Goal: Task Accomplishment & Management: Manage account settings

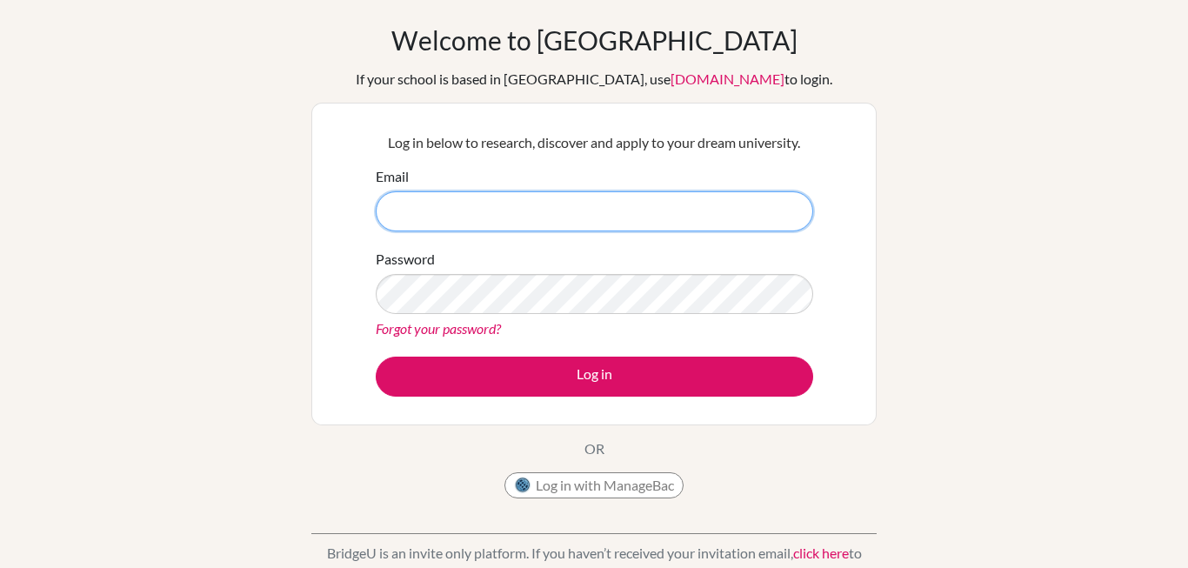
scroll to position [68, 0]
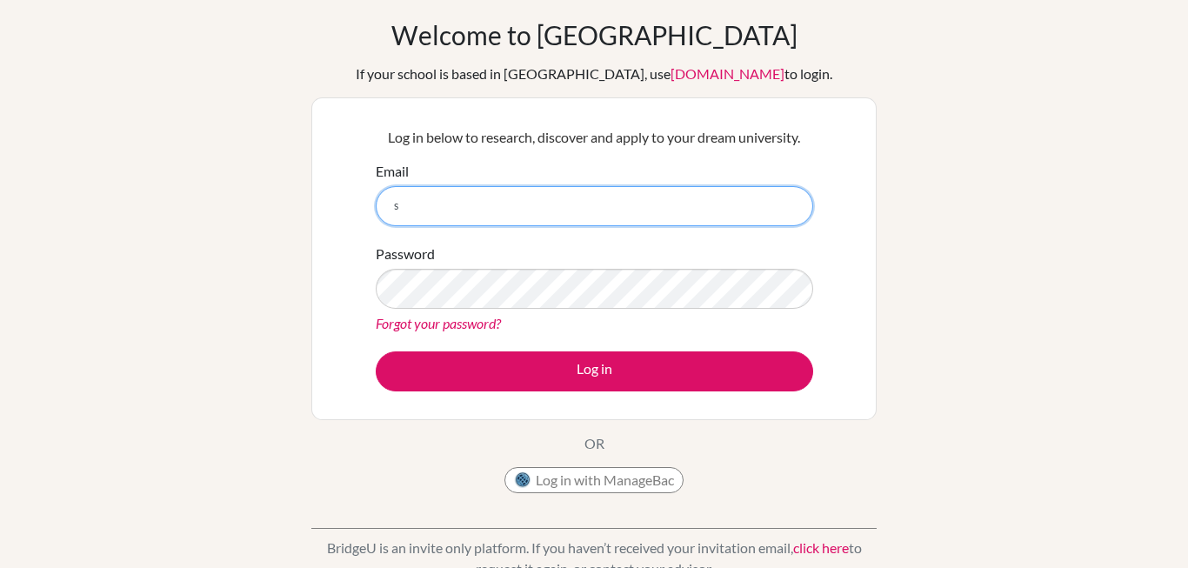
type input "sg024190260@middleton.edu.sg"
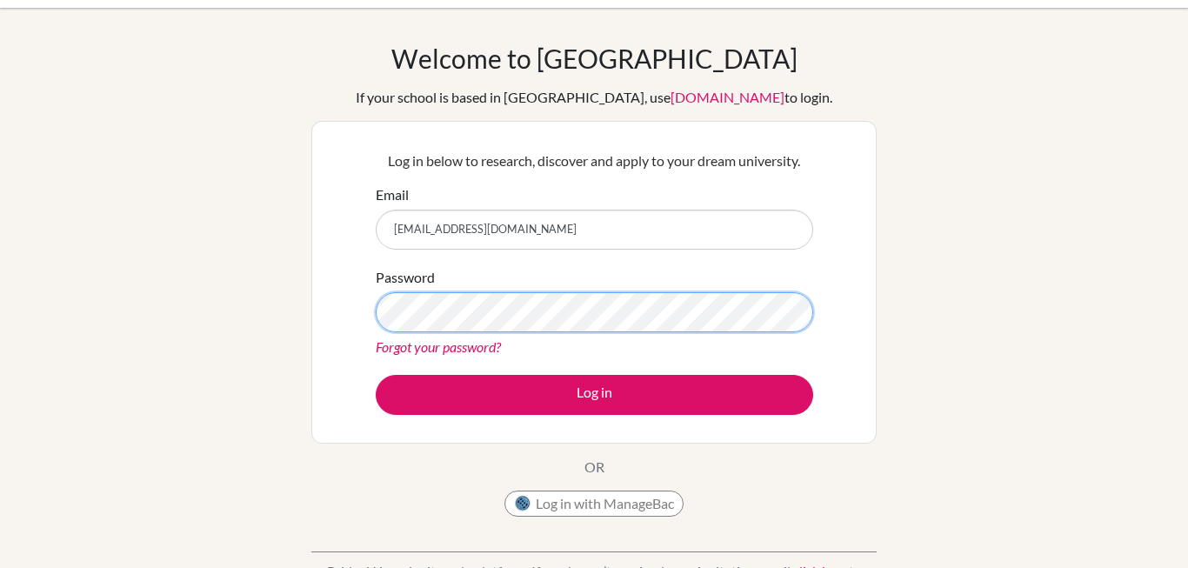
scroll to position [45, 0]
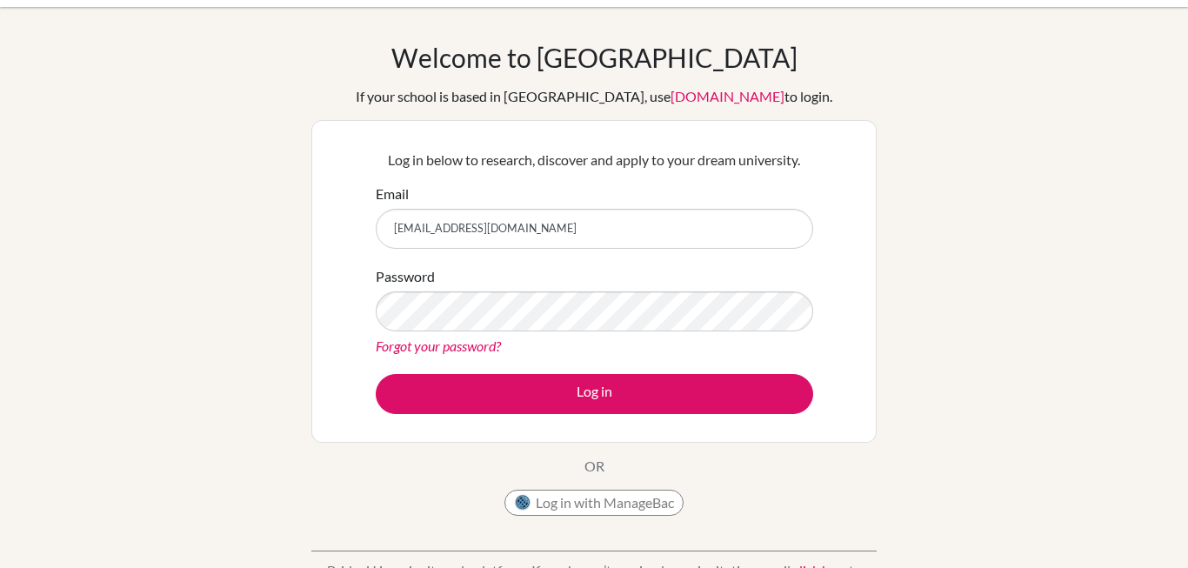
click at [420, 347] on link "Forgot your password?" at bounding box center [438, 345] width 125 height 17
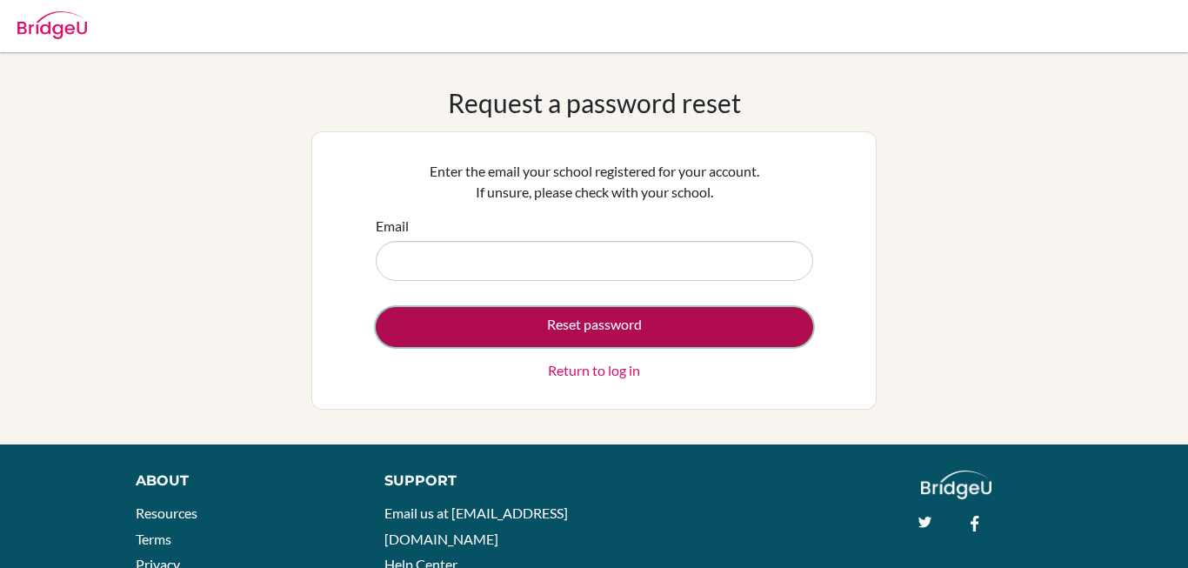
click at [583, 320] on button "Reset password" at bounding box center [594, 327] width 437 height 40
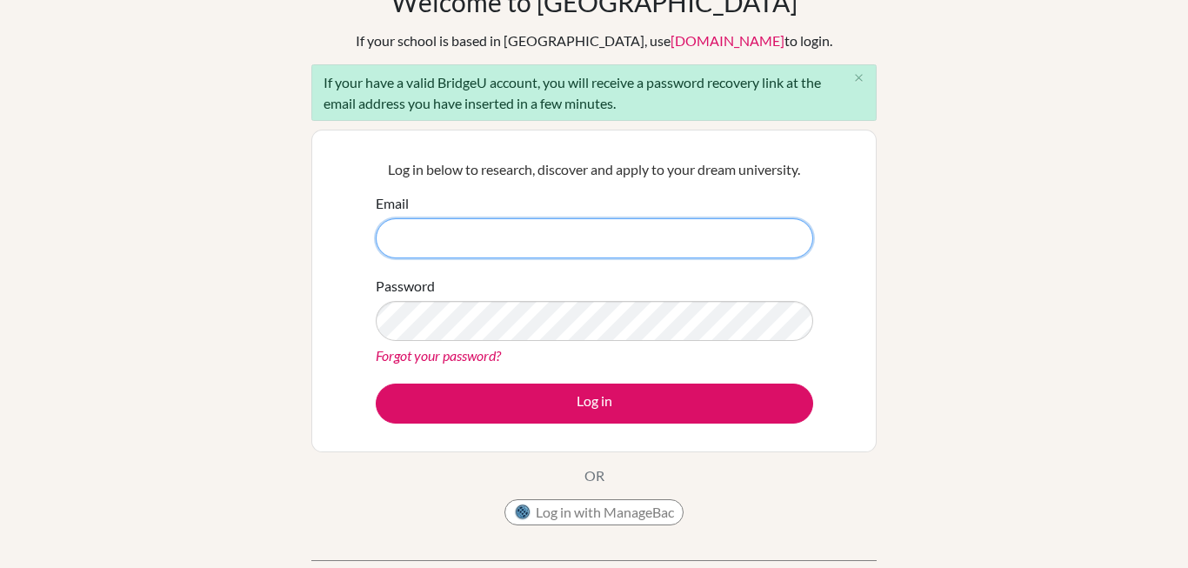
scroll to position [103, 0]
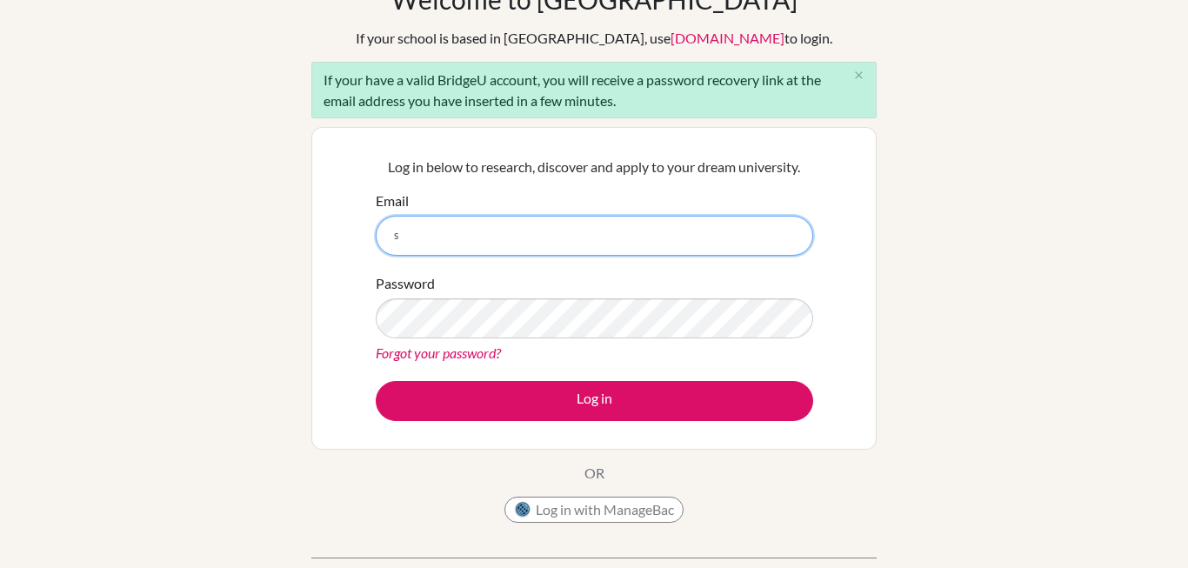
type input "[EMAIL_ADDRESS][DOMAIN_NAME]"
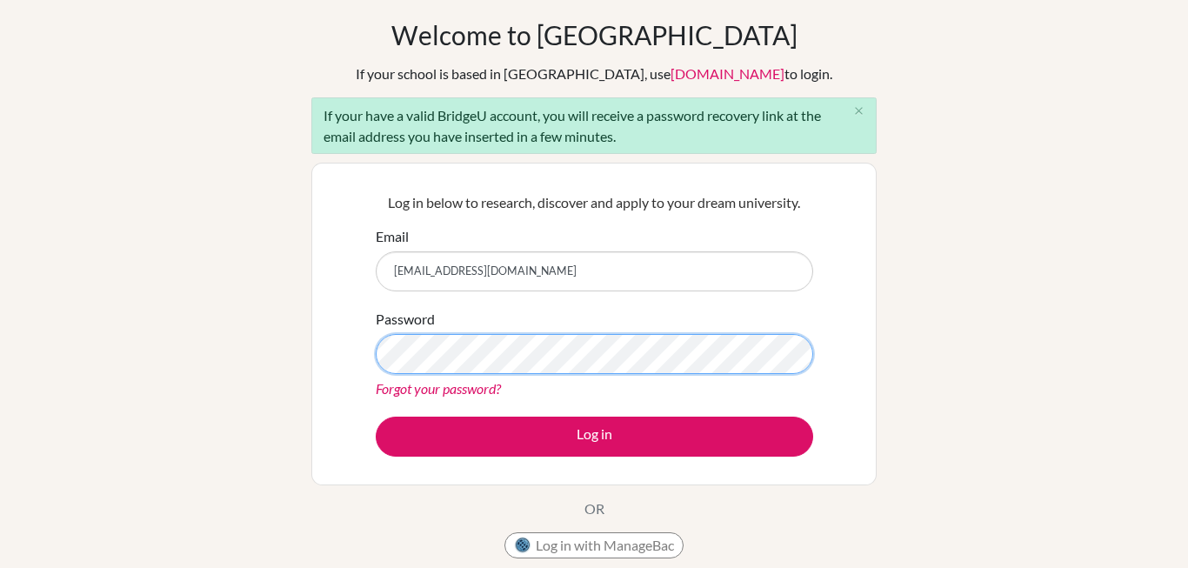
scroll to position [58, 0]
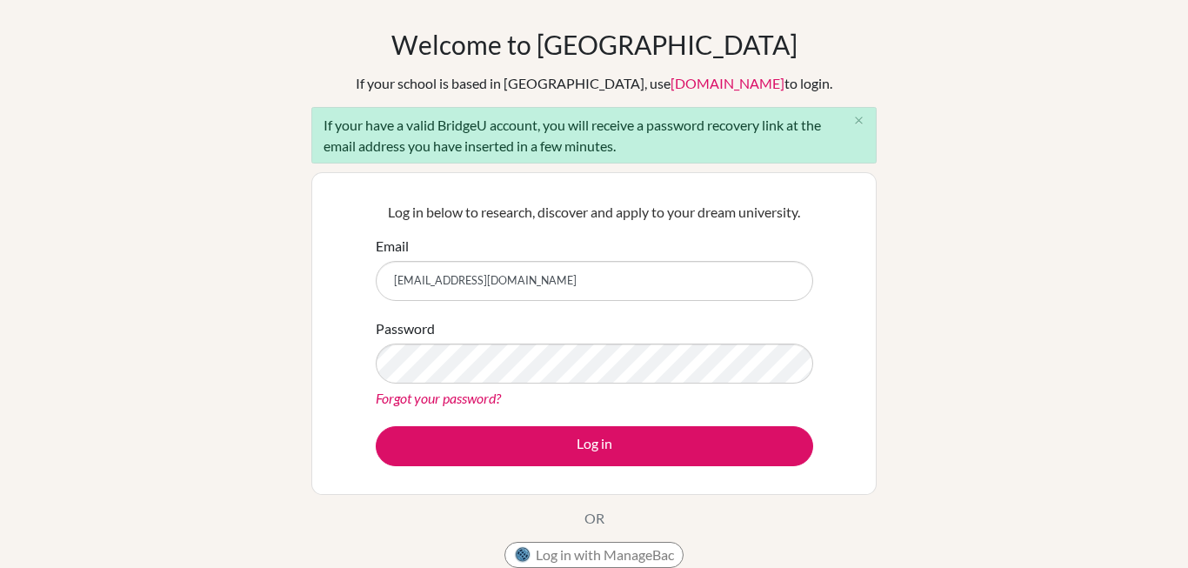
click at [459, 393] on link "Forgot your password?" at bounding box center [438, 397] width 125 height 17
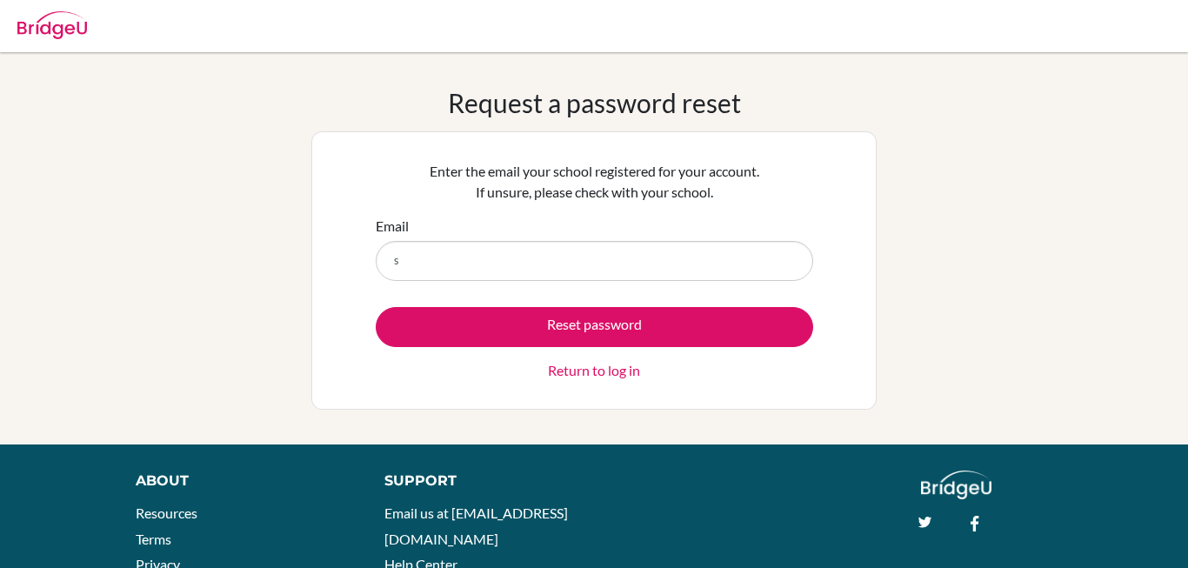
type input "[EMAIL_ADDRESS][DOMAIN_NAME]"
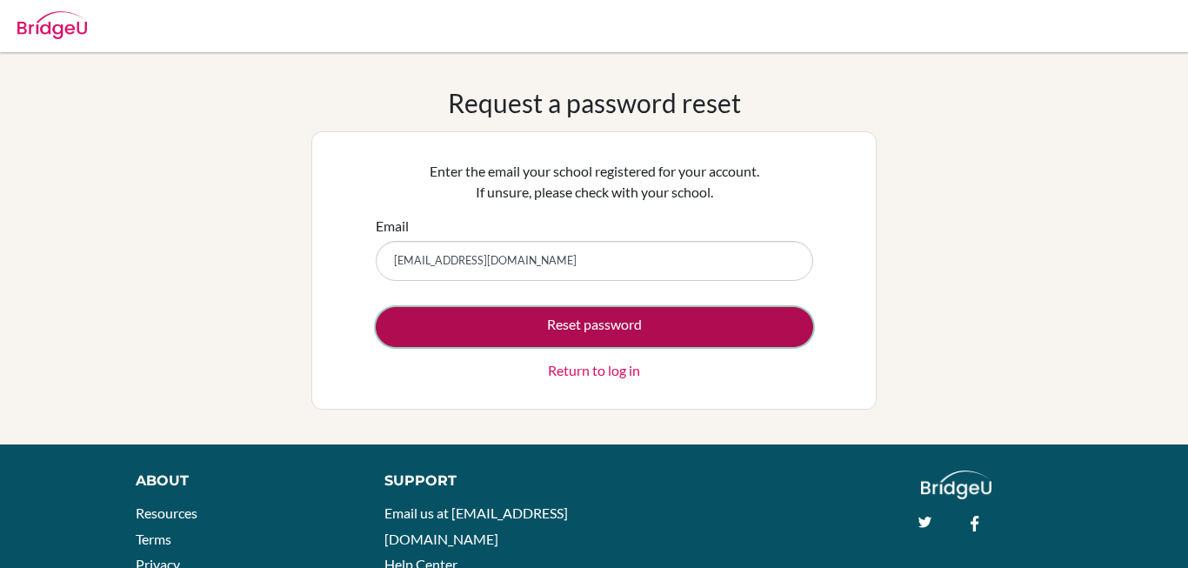
click at [546, 329] on button "Reset password" at bounding box center [594, 327] width 437 height 40
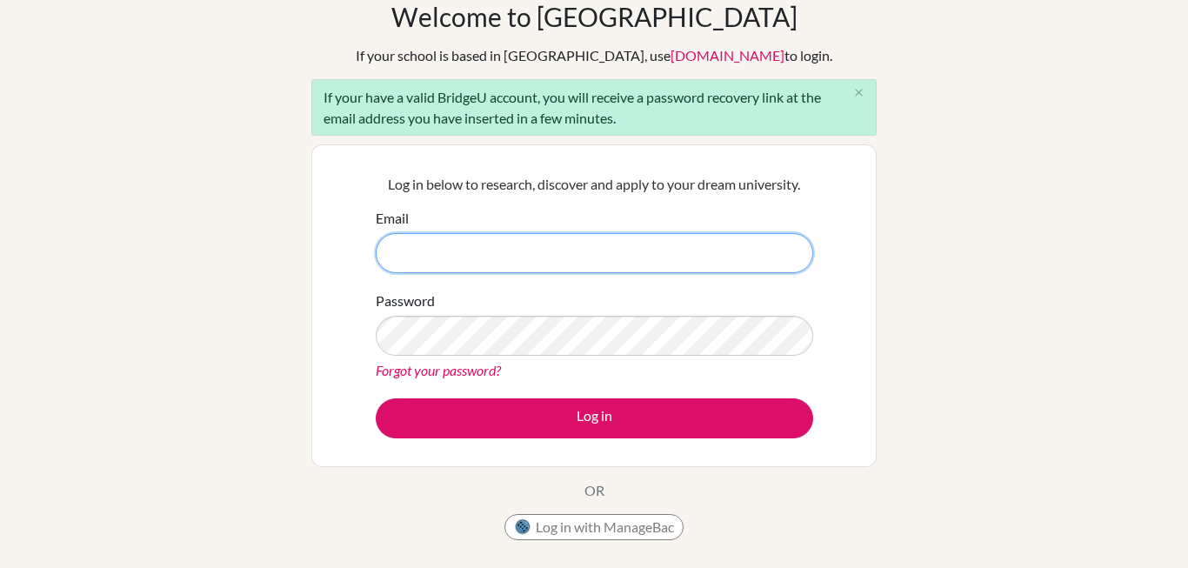
scroll to position [90, 0]
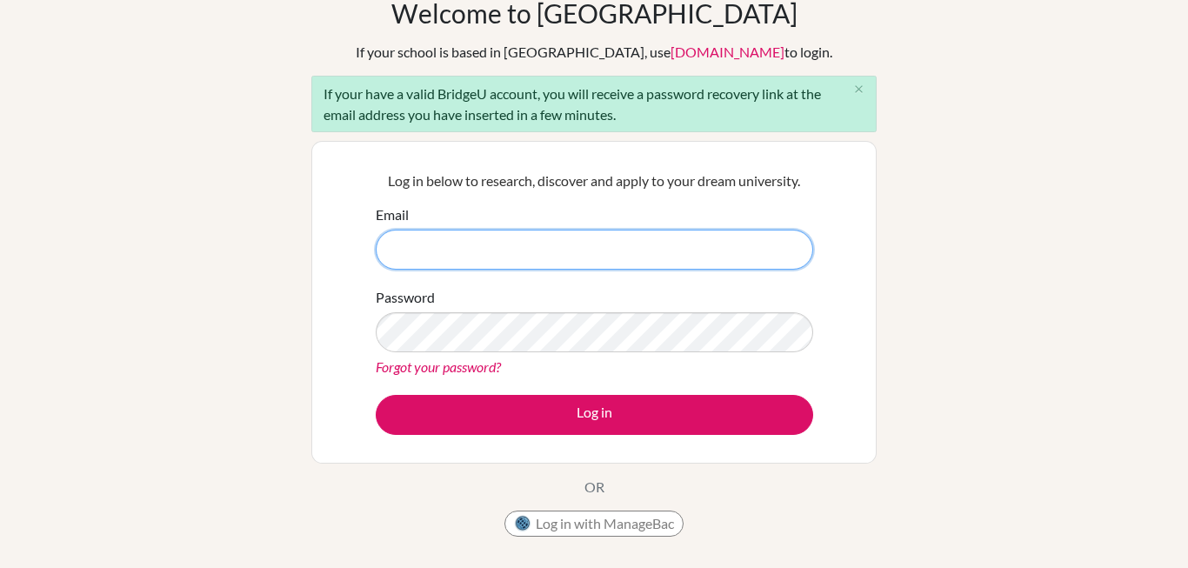
click at [592, 249] on input "Email" at bounding box center [594, 250] width 437 height 40
type input "[EMAIL_ADDRESS][DOMAIN_NAME]"
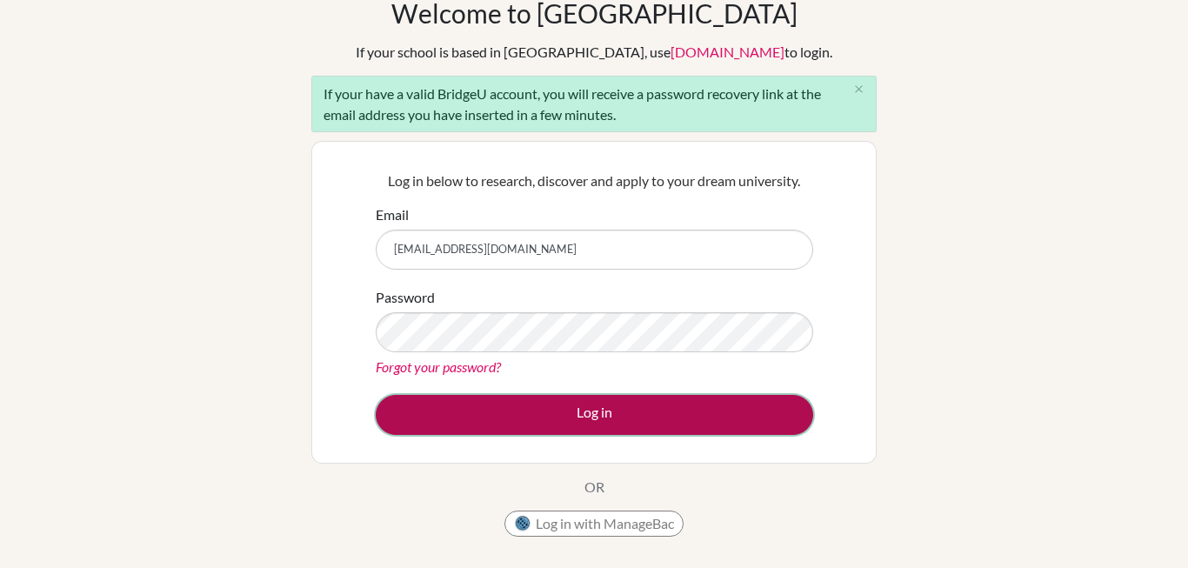
click at [515, 415] on button "Log in" at bounding box center [594, 415] width 437 height 40
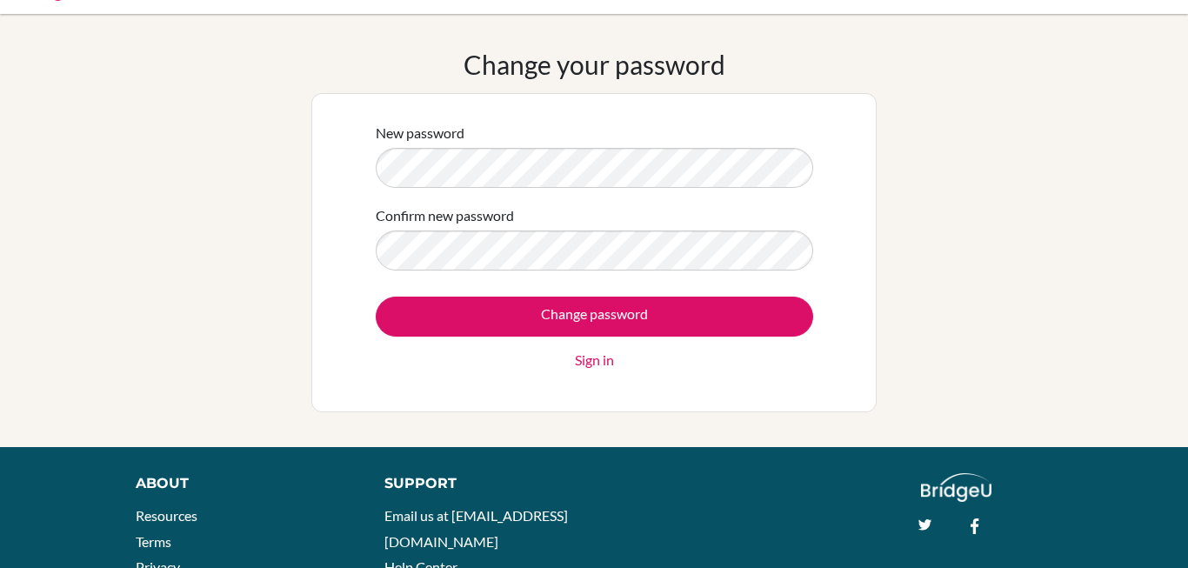
scroll to position [39, 0]
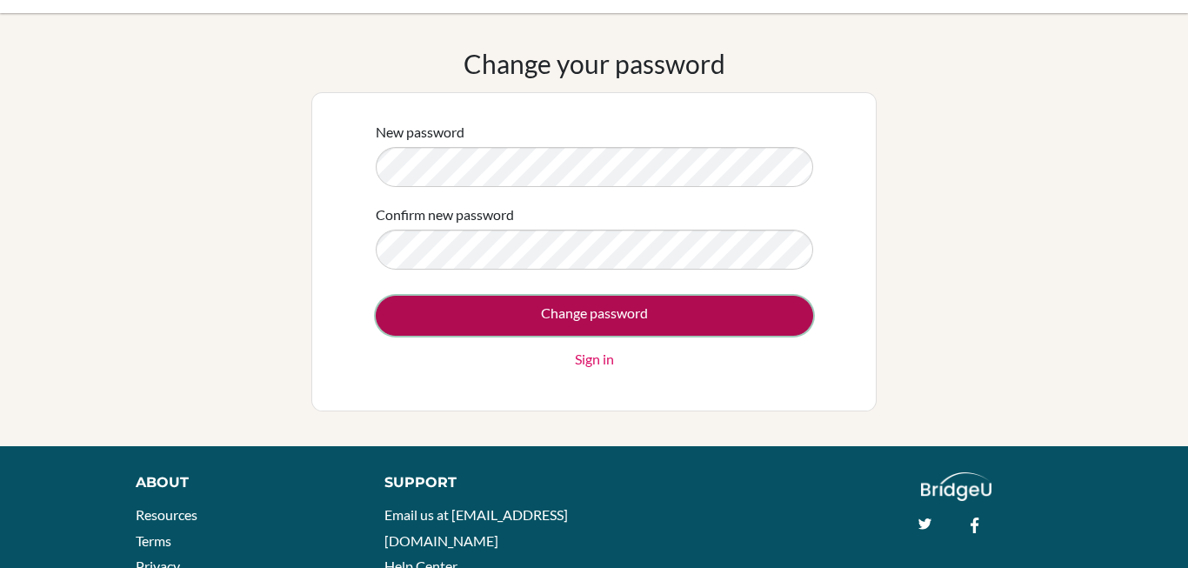
click at [722, 313] on input "Change password" at bounding box center [594, 316] width 437 height 40
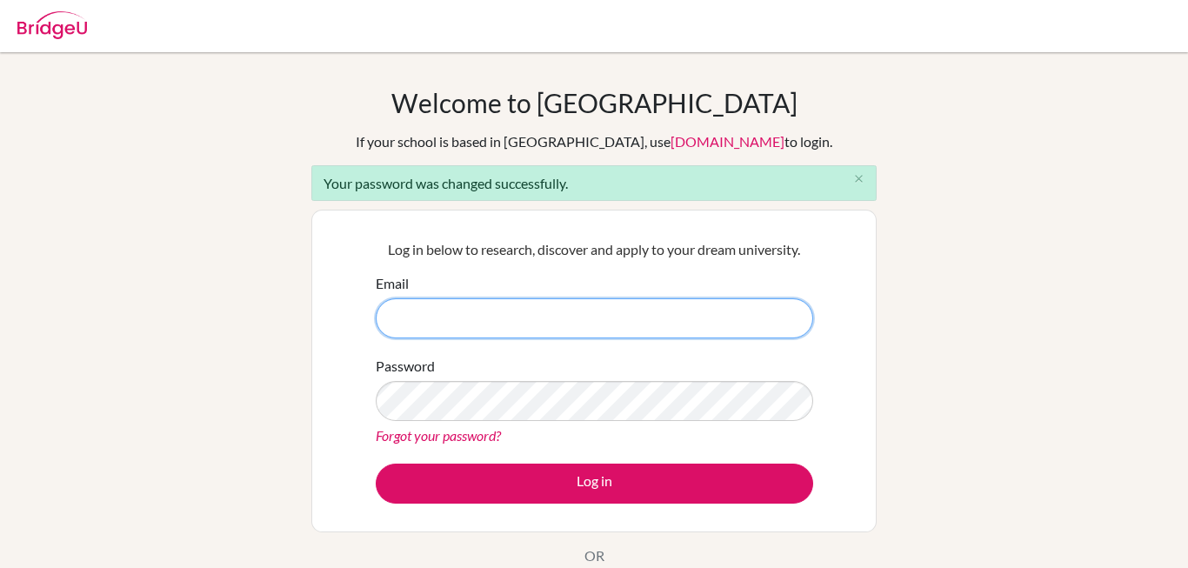
scroll to position [23, 0]
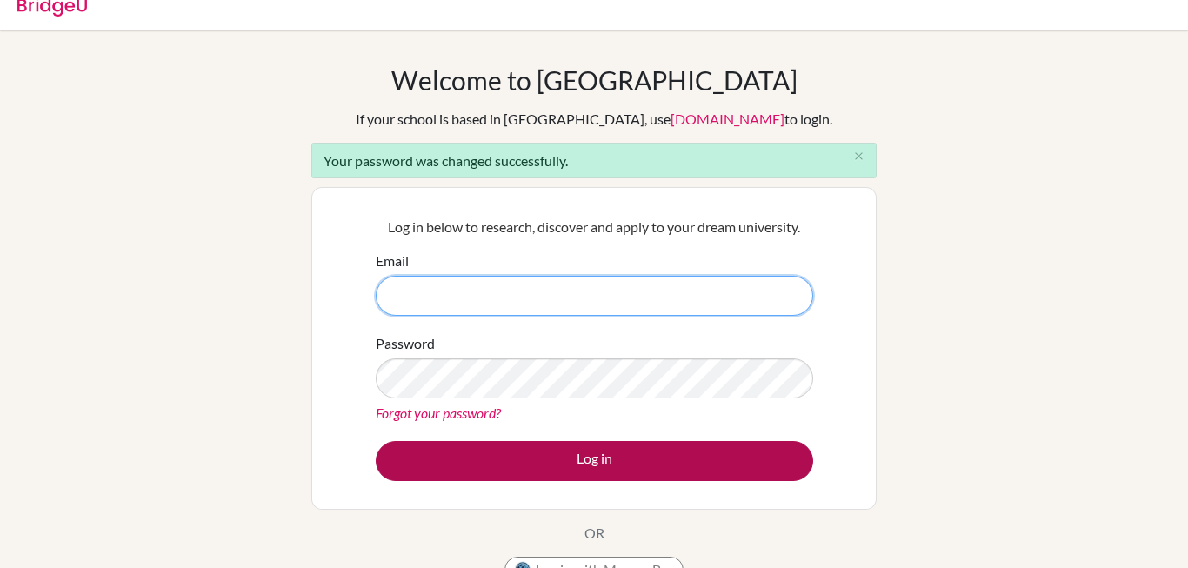
type input "sg024190260@middleton.edu.sg"
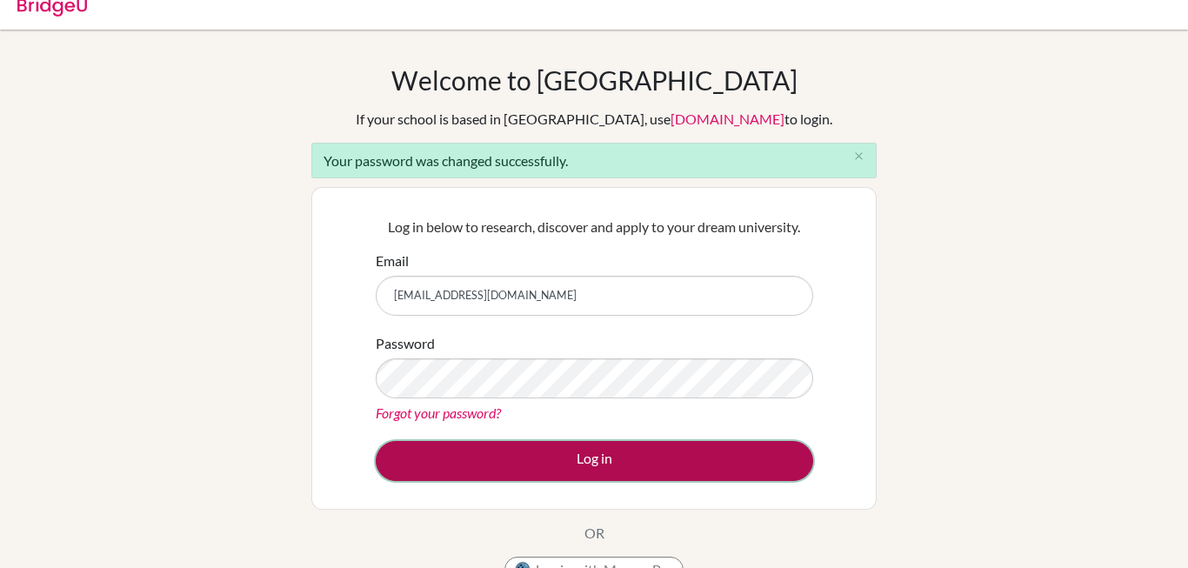
click at [533, 454] on button "Log in" at bounding box center [594, 461] width 437 height 40
